Goal: Task Accomplishment & Management: Manage account settings

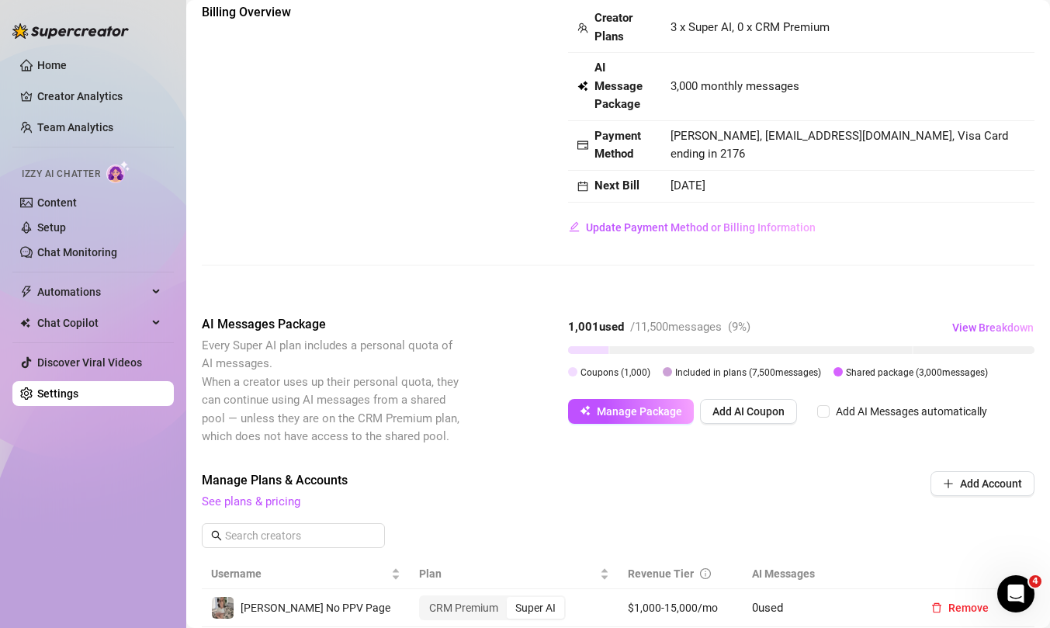
scroll to position [88, 0]
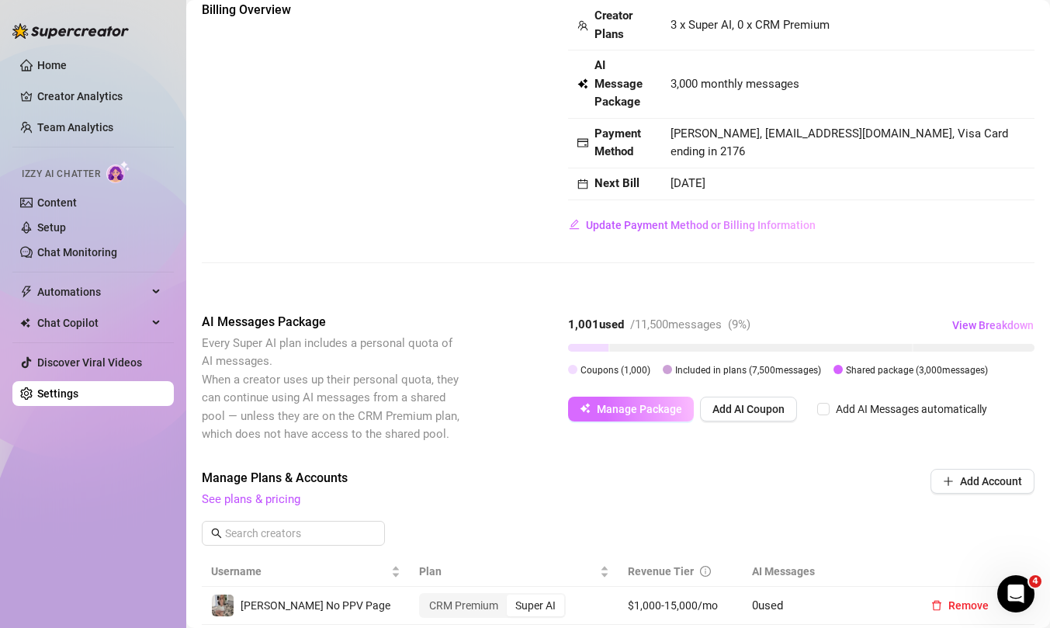
click at [621, 415] on button "Manage Package" at bounding box center [631, 409] width 126 height 25
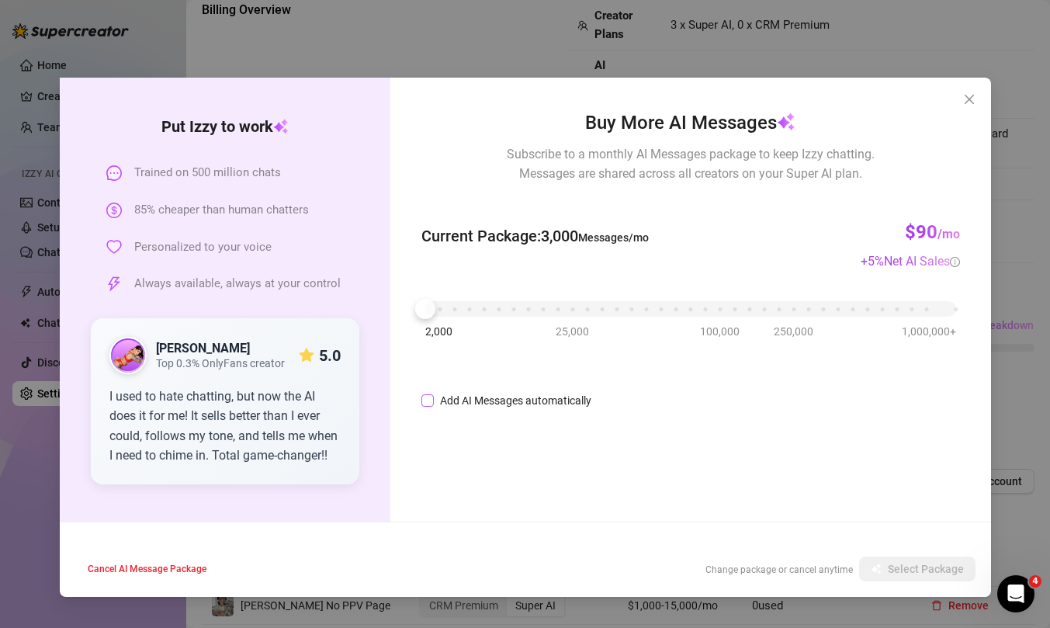
click at [427, 403] on input "Add AI Messages automatically" at bounding box center [427, 400] width 12 height 12
checkbox input "false"
click at [971, 101] on icon "close" at bounding box center [969, 99] width 12 height 12
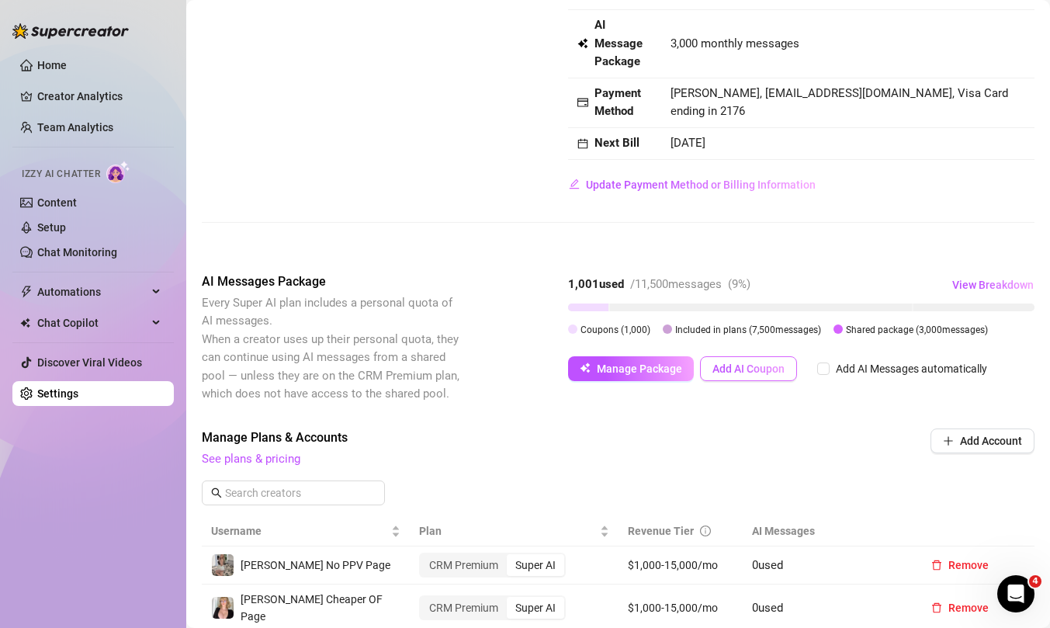
scroll to position [129, 0]
click at [979, 285] on span "View Breakdown" at bounding box center [992, 284] width 81 height 12
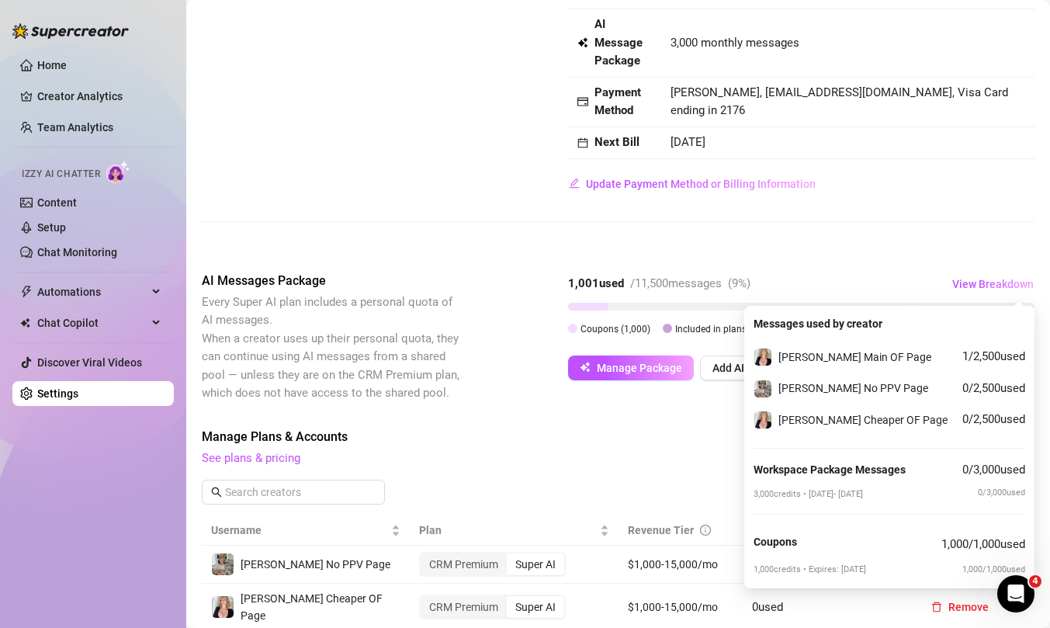
click at [553, 448] on div "Manage Plans & Accounts See plans & pricing" at bounding box center [513, 448] width 623 height 40
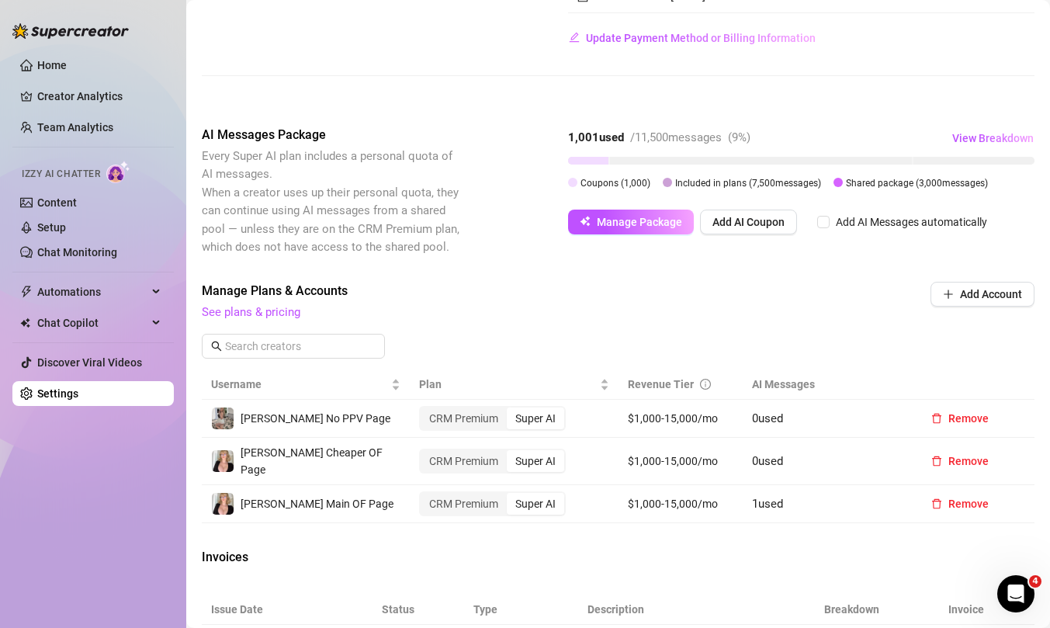
scroll to position [278, 0]
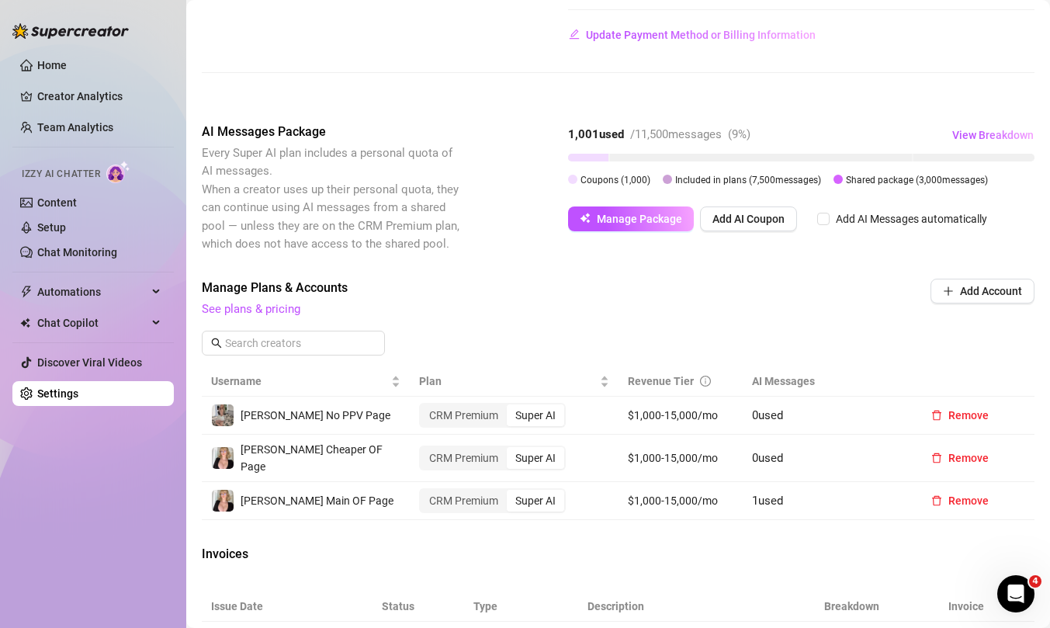
click at [532, 419] on div "Super AI" at bounding box center [535, 415] width 57 height 22
click at [511, 407] on input "Super AI" at bounding box center [511, 407] width 0 height 0
click at [490, 420] on div "CRM Premium" at bounding box center [464, 415] width 86 height 22
click at [424, 407] on input "CRM Premium" at bounding box center [424, 407] width 0 height 0
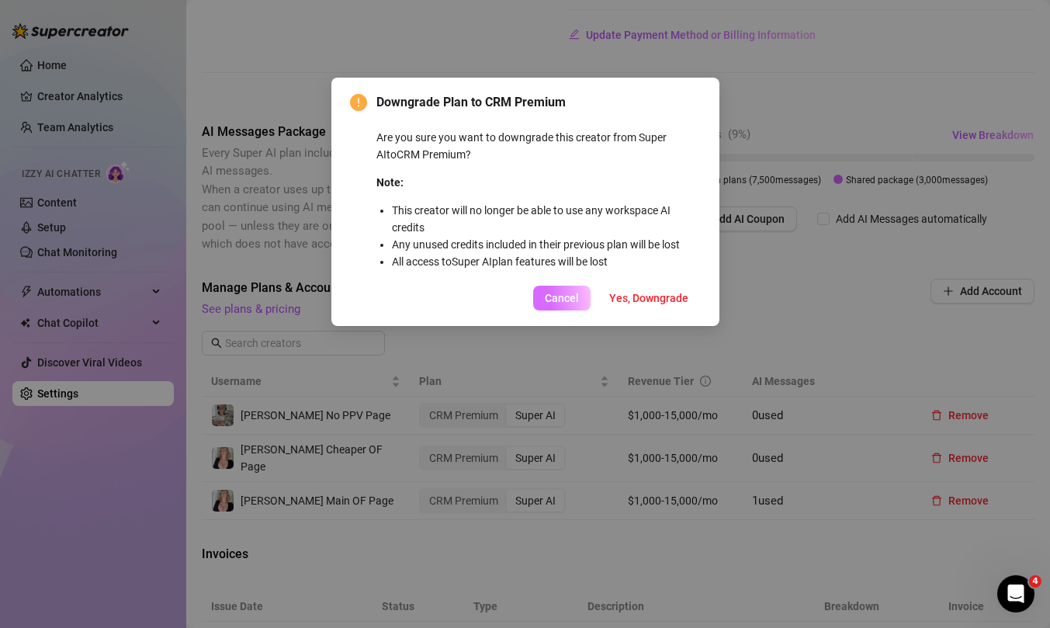
click at [551, 297] on span "Cancel" at bounding box center [562, 298] width 34 height 12
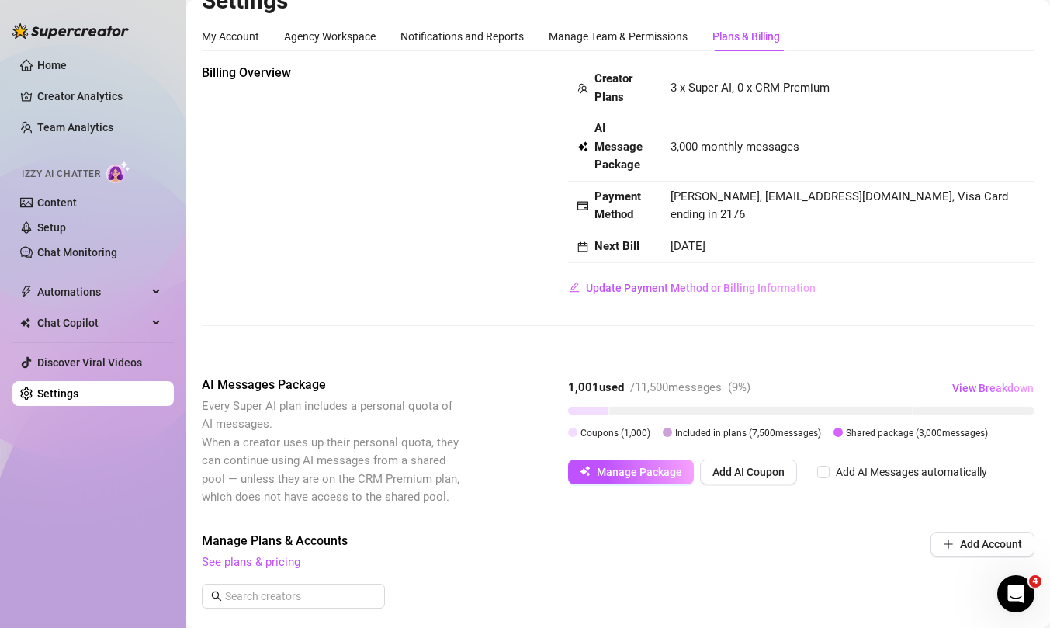
scroll to position [0, 0]
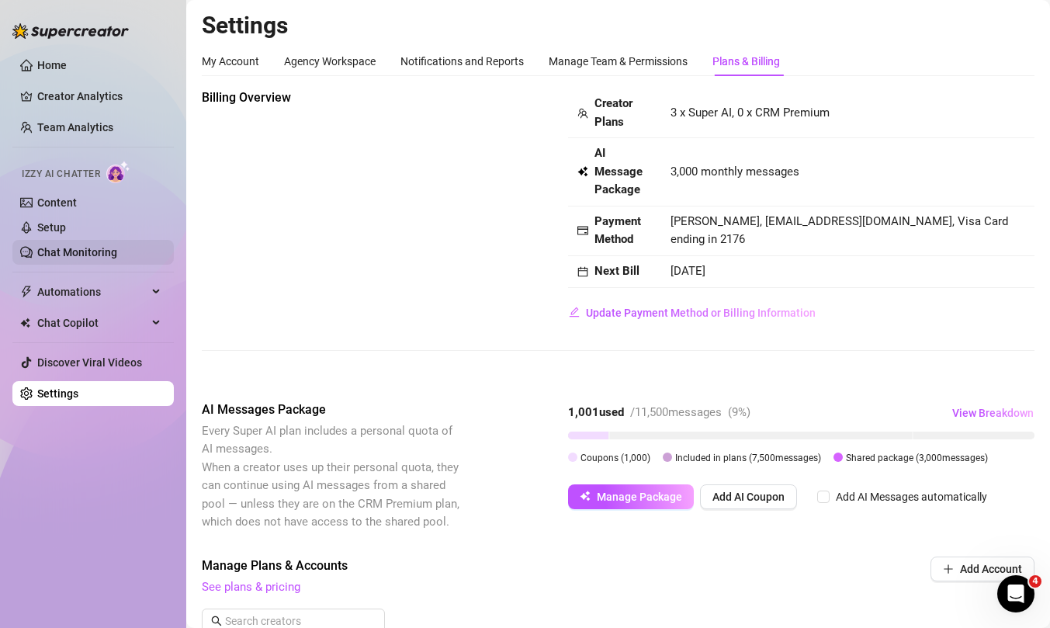
click at [99, 251] on link "Chat Monitoring" at bounding box center [77, 252] width 80 height 12
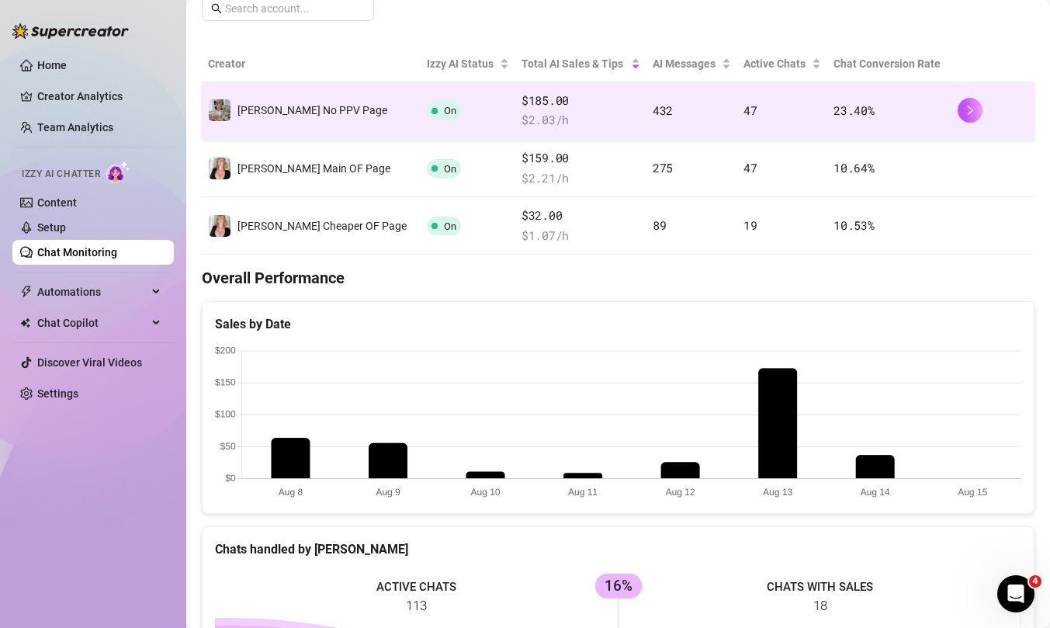
scroll to position [259, 0]
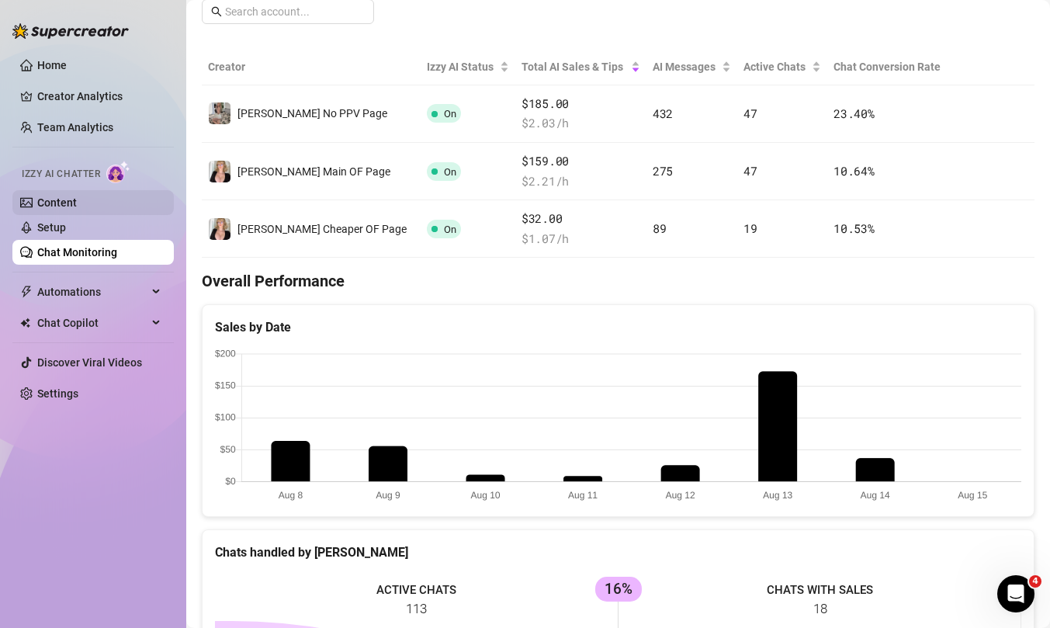
click at [77, 209] on link "Content" at bounding box center [57, 202] width 40 height 12
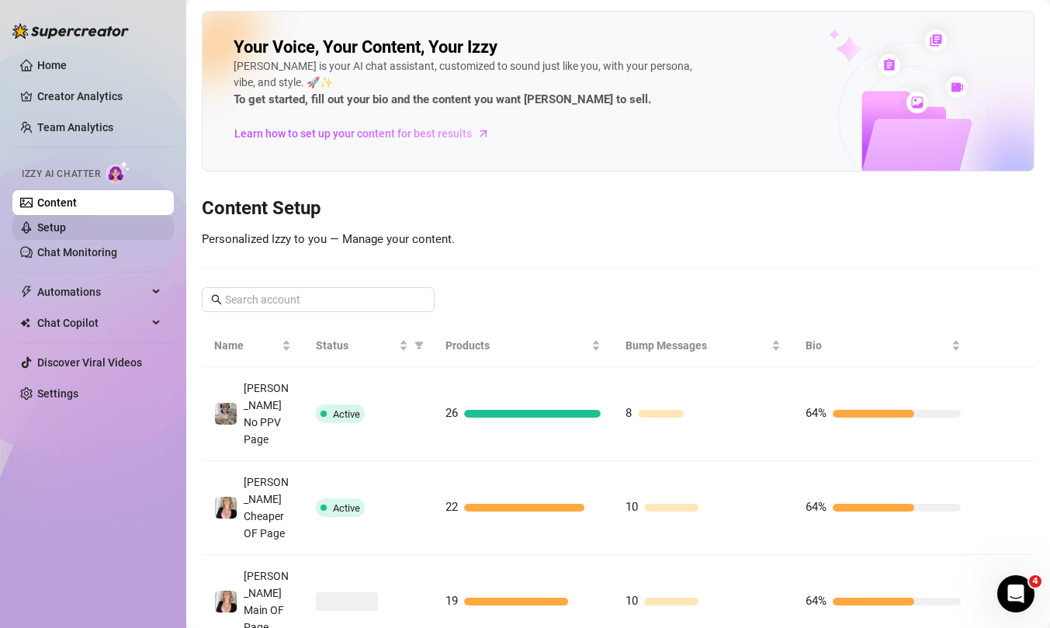
click at [66, 233] on link "Setup" at bounding box center [51, 227] width 29 height 12
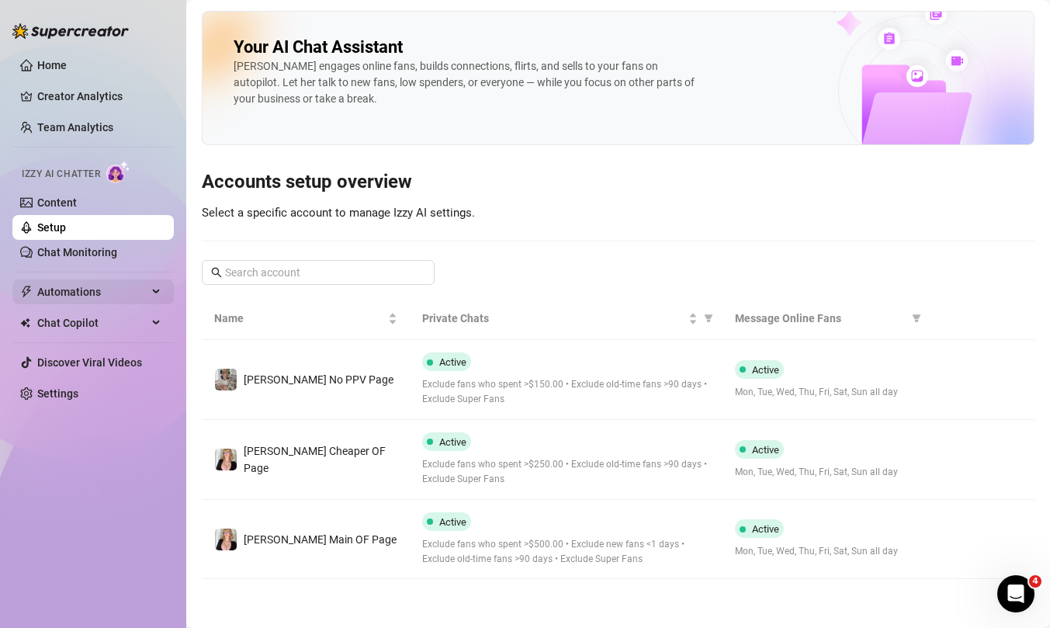
click at [77, 293] on span "Automations" at bounding box center [92, 291] width 110 height 25
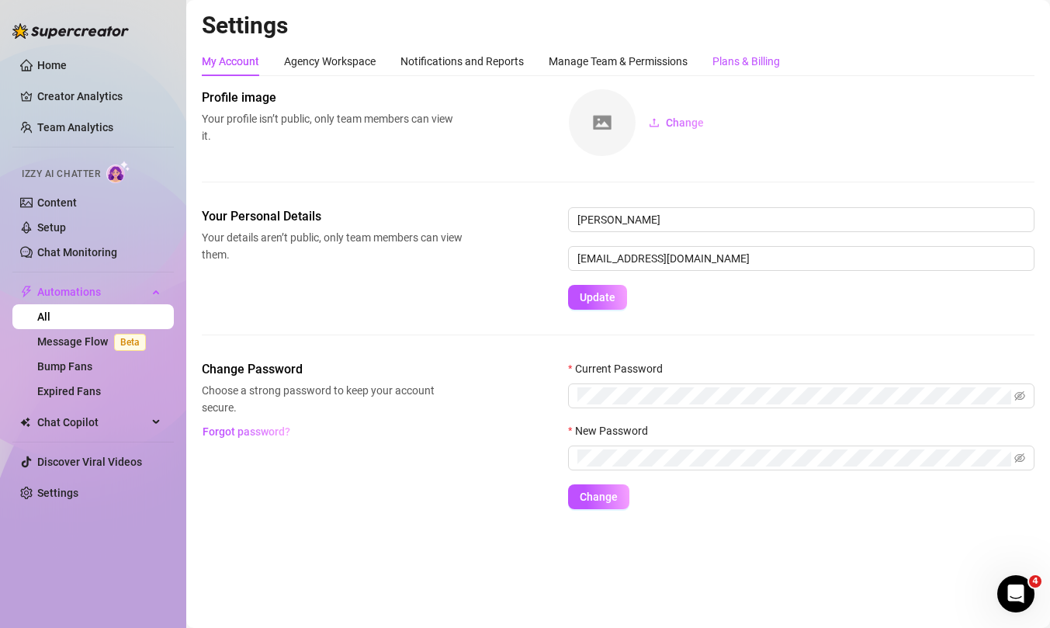
click at [729, 56] on div "Plans & Billing" at bounding box center [746, 61] width 68 height 17
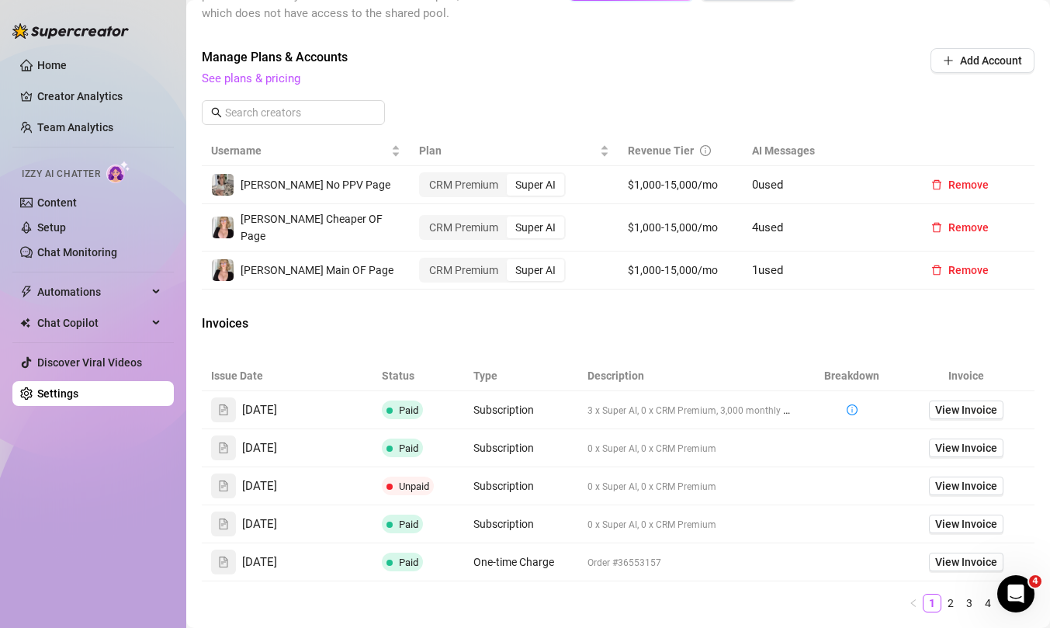
scroll to position [511, 0]
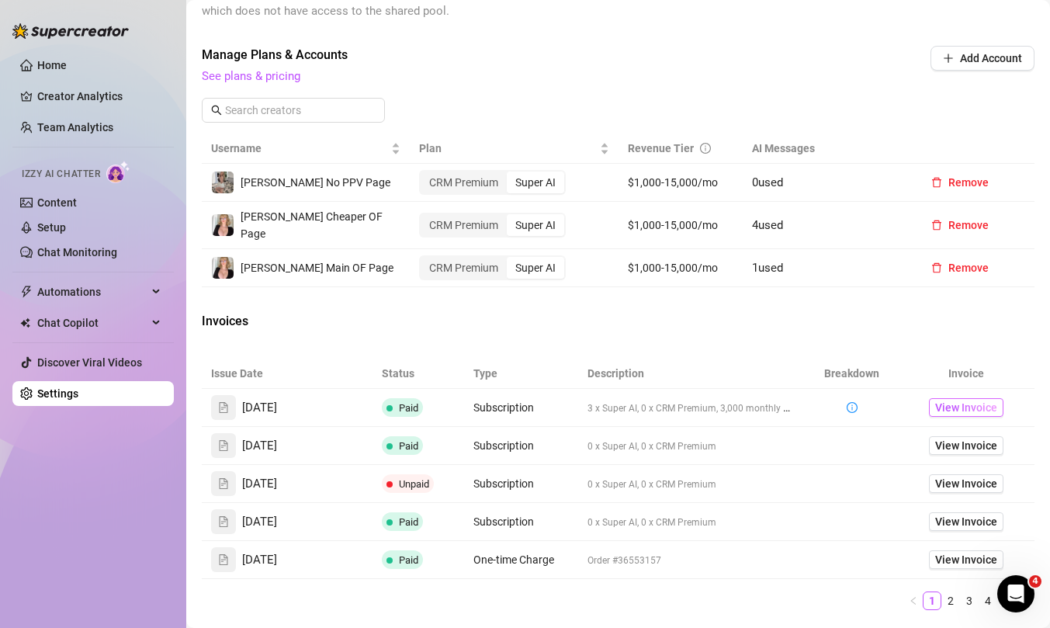
click at [953, 400] on span "View Invoice" at bounding box center [966, 407] width 62 height 17
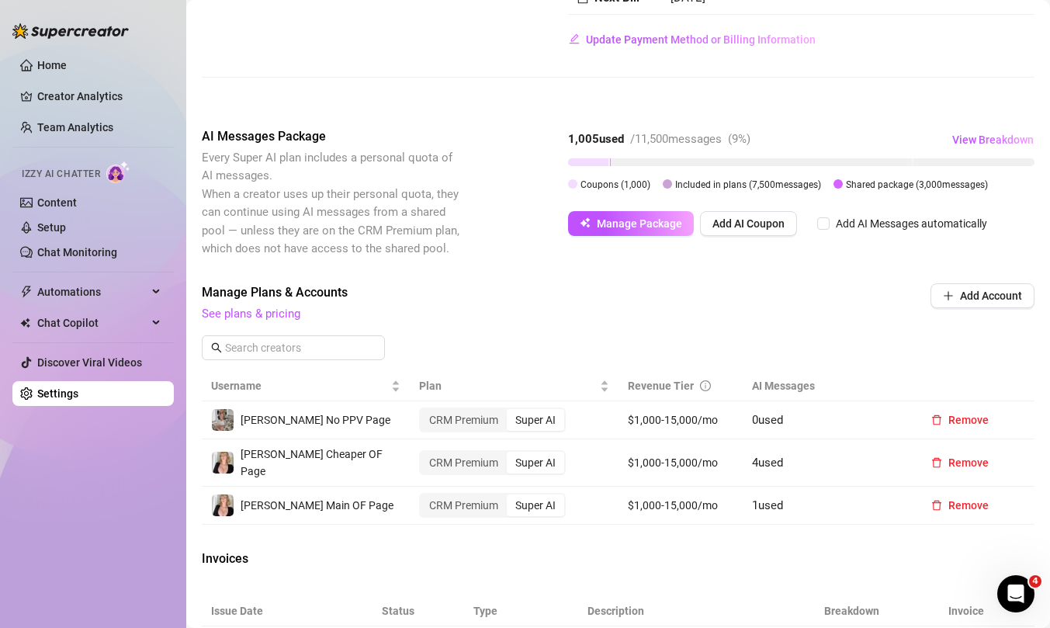
scroll to position [270, 0]
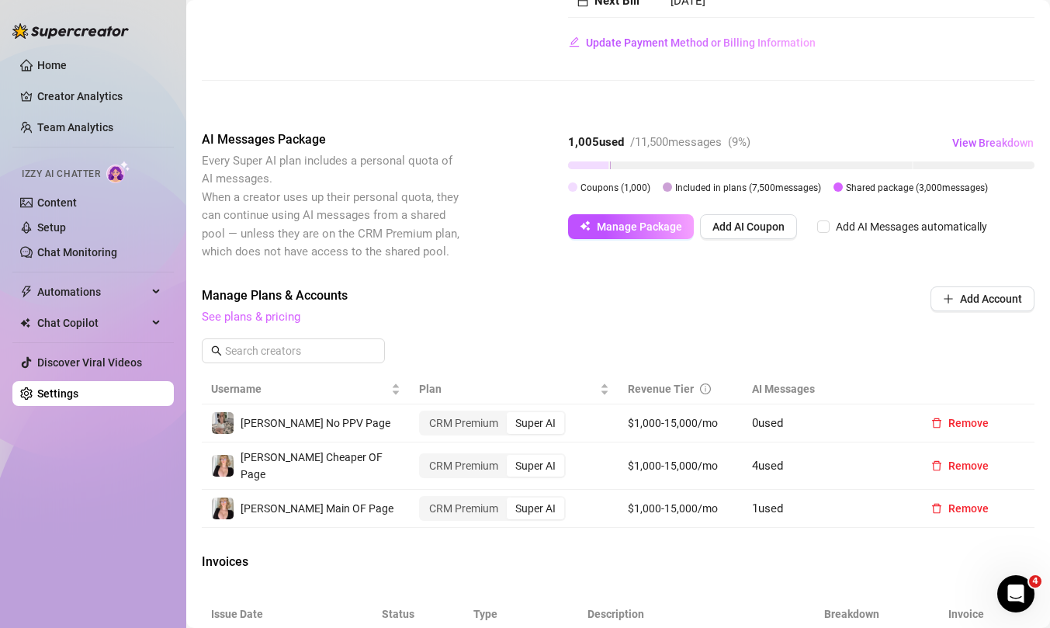
click at [287, 317] on link "See plans & pricing" at bounding box center [251, 317] width 99 height 14
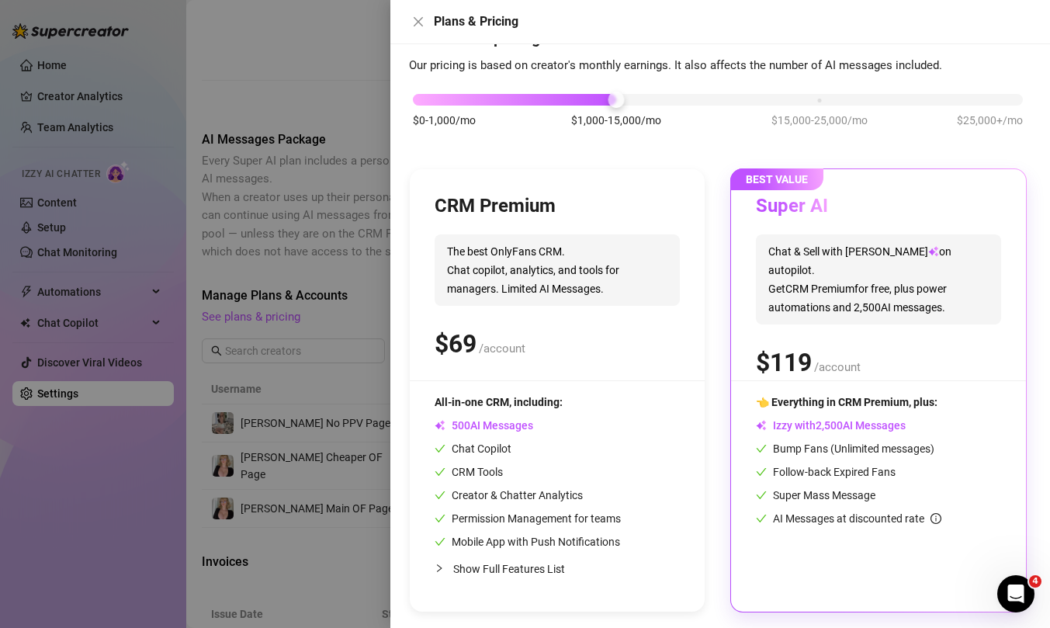
scroll to position [60, 0]
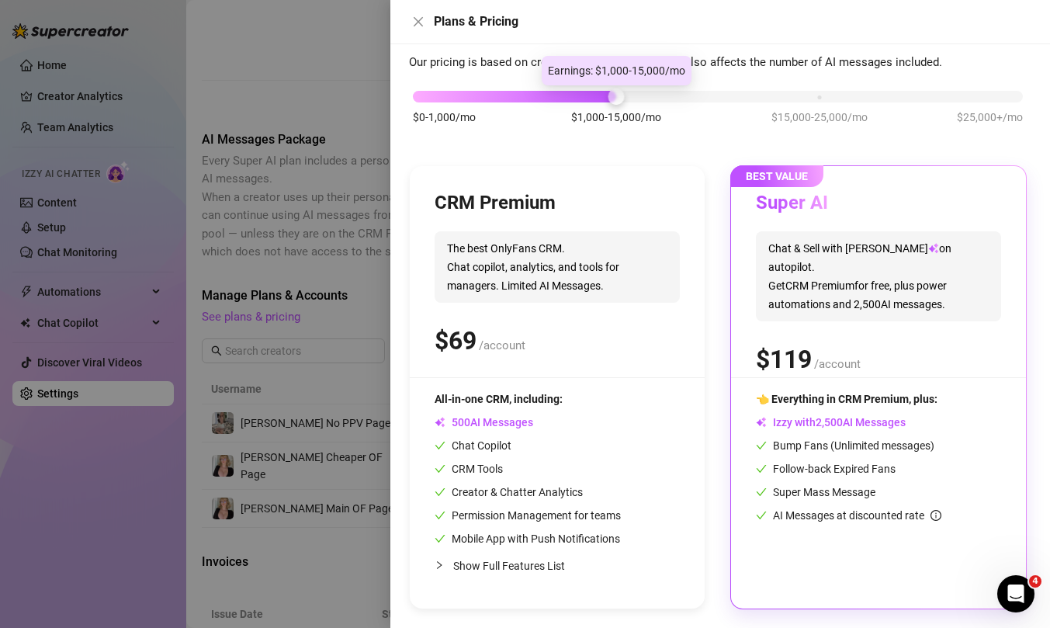
drag, startPoint x: 614, startPoint y: 95, endPoint x: 545, endPoint y: 95, distance: 69.1
click at [546, 95] on div "$0-1,000/mo $1,000-15,000/mo $15,000-25,000/mo $25,000+/mo" at bounding box center [718, 92] width 610 height 9
click at [545, 95] on div at bounding box center [514, 97] width 203 height 12
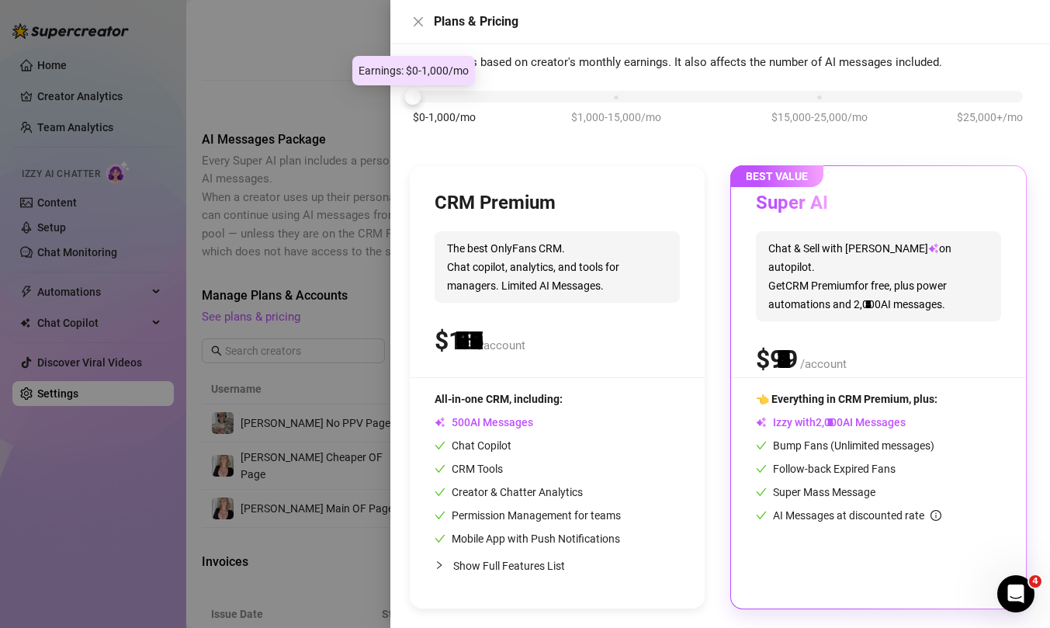
click at [479, 97] on div "$0-1,000/mo $1,000-15,000/mo $15,000-25,000/mo $25,000+/mo" at bounding box center [718, 92] width 610 height 9
click at [364, 140] on div at bounding box center [525, 314] width 1050 height 628
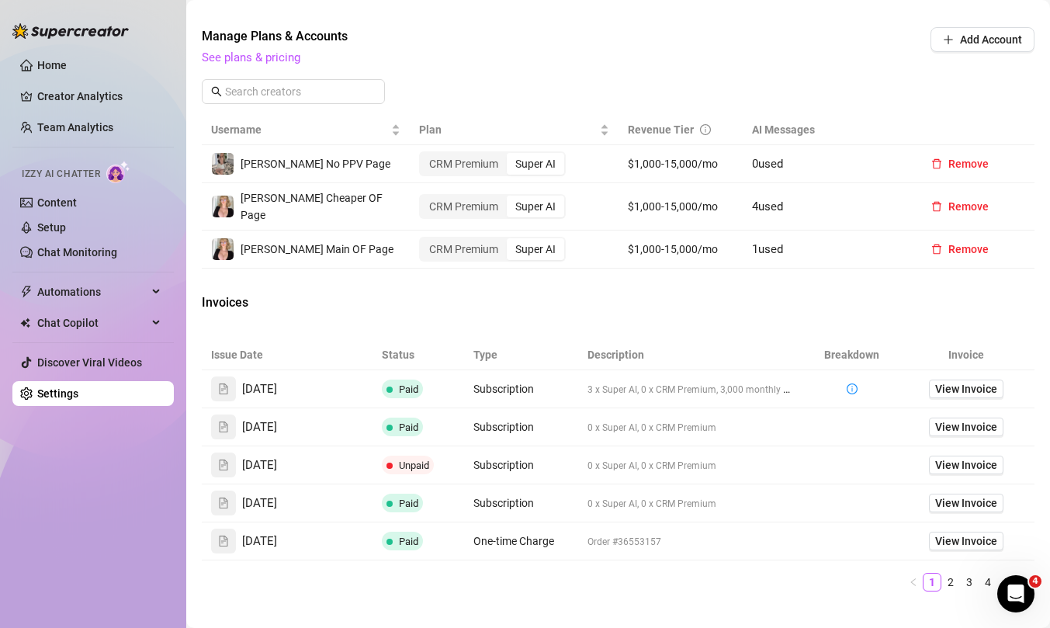
scroll to position [538, 0]
